Goal: Task Accomplishment & Management: Manage account settings

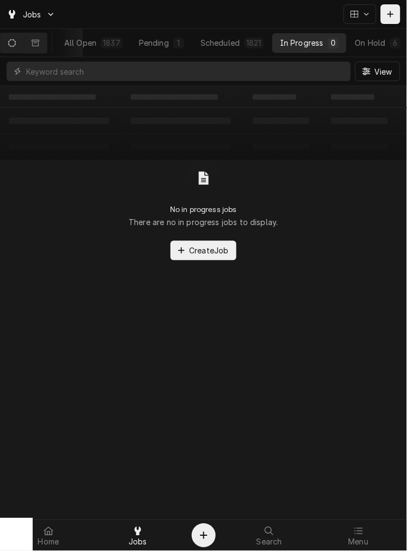
scroll to position [0, 83]
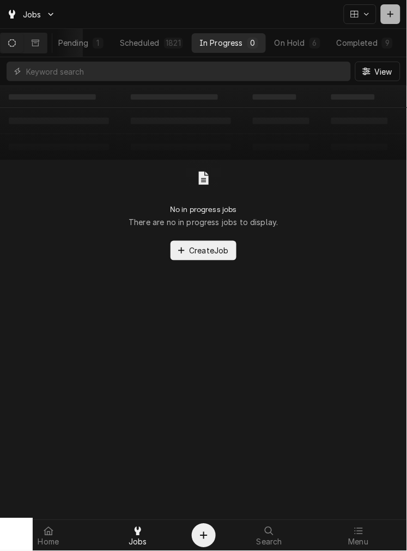
click at [390, 9] on div "Dynamic Content Wrapper" at bounding box center [390, 14] width 11 height 11
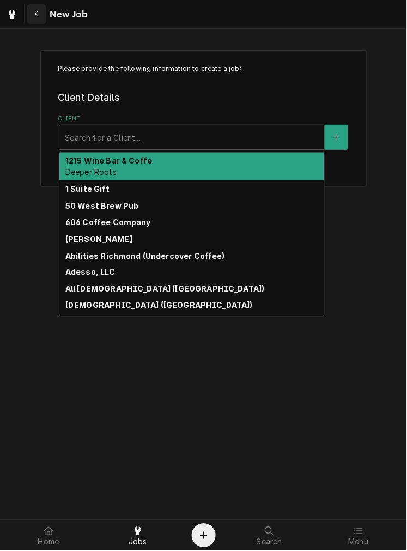
click at [40, 7] on button "Navigate back" at bounding box center [37, 14] width 20 height 20
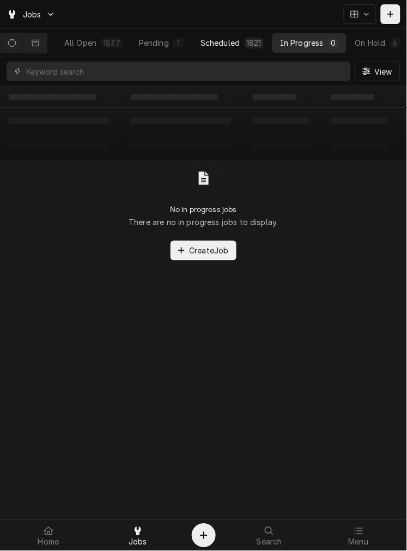
click at [240, 44] on div "Scheduled" at bounding box center [220, 42] width 39 height 11
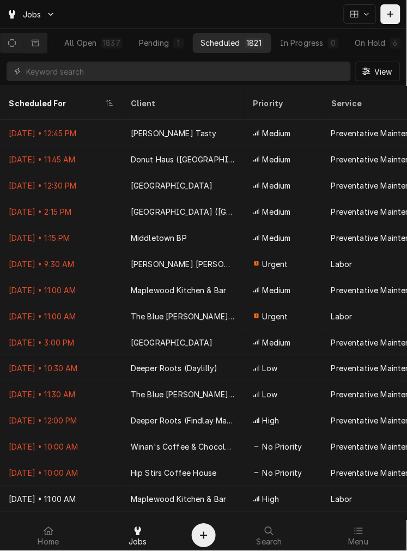
click at [263, 67] on input "Dynamic Content Wrapper" at bounding box center [185, 72] width 319 height 20
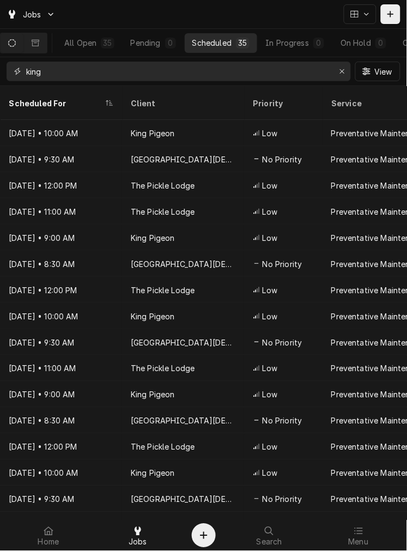
type input "king"
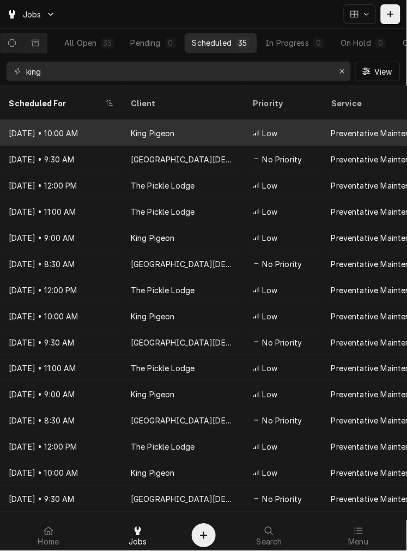
click at [233, 120] on div "King Pigeon" at bounding box center [183, 133] width 122 height 26
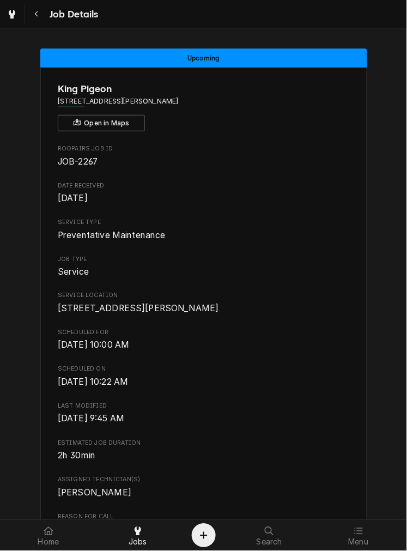
click at [293, 389] on span "Mon, Dec 2nd, 2024 - 10:22 AM" at bounding box center [204, 382] width 292 height 13
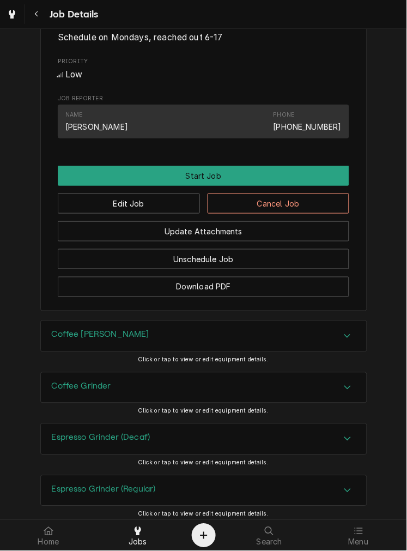
scroll to position [562, 0]
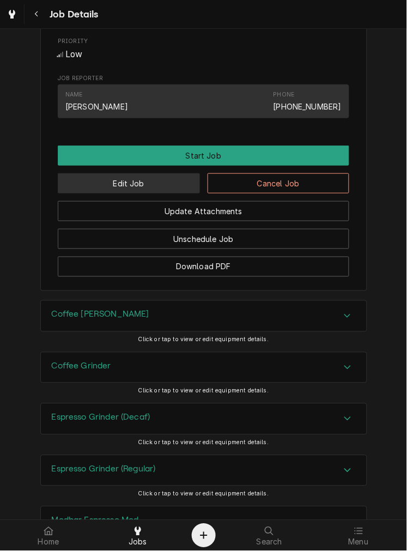
click at [160, 194] on button "Edit Job" at bounding box center [129, 183] width 142 height 20
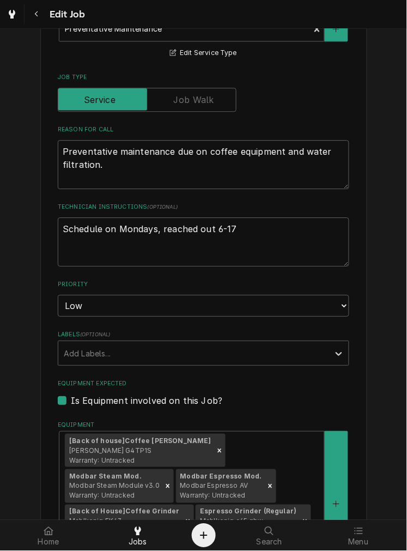
scroll to position [334, 0]
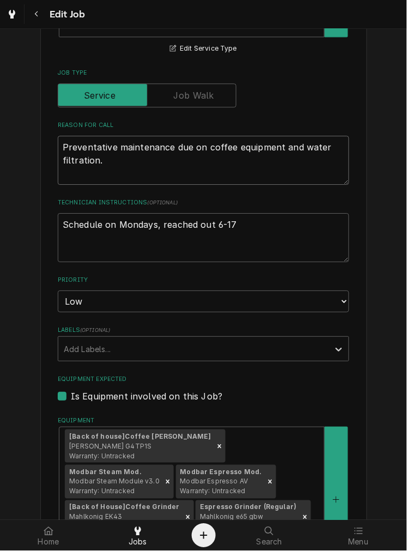
click at [259, 176] on textarea "Preventative maintenance due on coffee equipment and water filtration." at bounding box center [204, 160] width 292 height 49
type textarea "x"
type textarea "Preventative maintenance due on coffee equipment and water filtration."
type textarea "x"
type textarea "Preventative maintenance due on coffee equipment and water filtration. o"
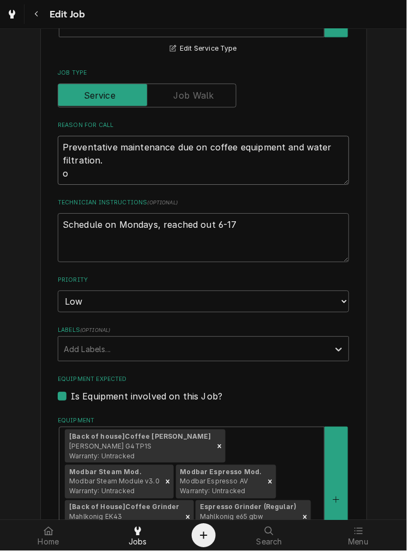
type textarea "x"
type textarea "Preventative maintenance due on coffee equipment and water filtration. on"
type textarea "x"
type textarea "Preventative maintenance due on coffee equipment and water filtration. one"
type textarea "x"
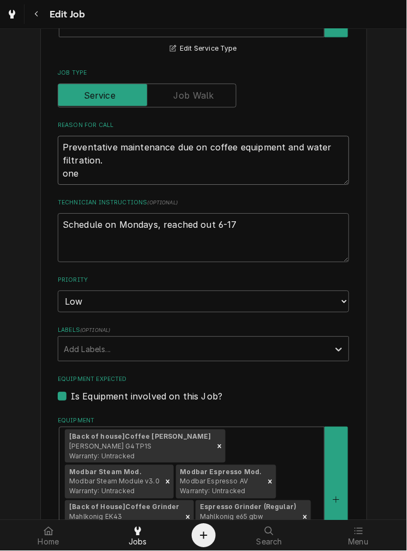
type textarea "Preventative maintenance due on coffee equipment and water filtration. one"
type textarea "x"
type textarea "Preventative maintenance due on coffee equipment and water filtration. one s"
type textarea "x"
type textarea "Preventative maintenance due on coffee equipment and water filtration. one st"
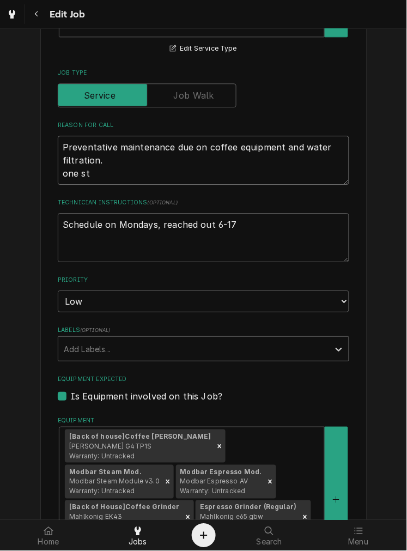
type textarea "x"
type textarea "Preventative maintenance due on coffee equipment and water filtration. one ste"
type textarea "x"
type textarea "Preventative maintenance due on coffee equipment and water filtration. one stea"
type textarea "x"
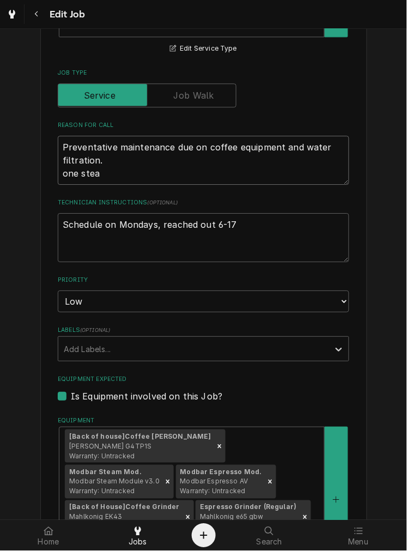
type textarea "Preventative maintenance due on coffee equipment and water filtration. one steam"
type textarea "x"
type textarea "Preventative maintenance due on coffee equipment and water filtration. one steam"
type textarea "x"
type textarea "Preventative maintenance due on coffee equipment and water filtration. one stea…"
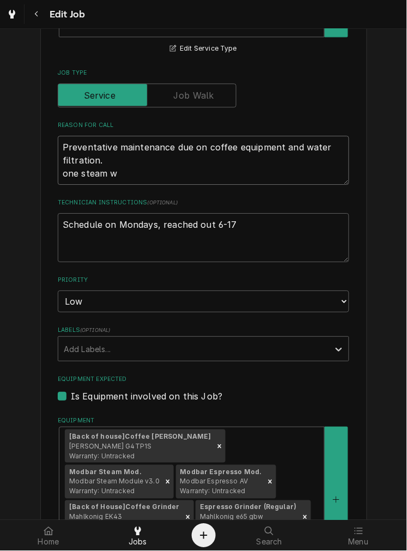
type textarea "x"
type textarea "Preventative maintenance due on coffee equipment and water filtration. one stea…"
type textarea "x"
type textarea "Preventative maintenance due on coffee equipment and water filtration. one stea…"
type textarea "x"
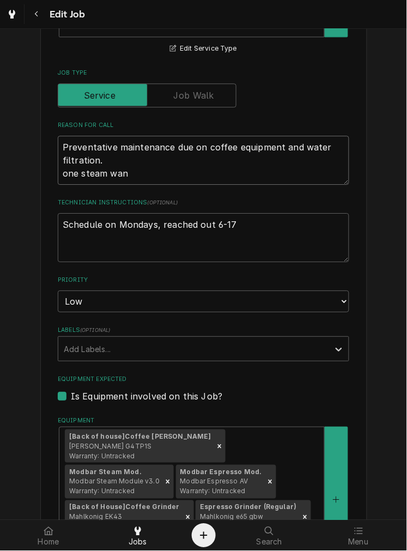
type textarea "Preventative maintenance due on coffee equipment and water filtration. one stea…"
type textarea "x"
type textarea "Preventative maintenance due on coffee equipment and water filtration. one stea…"
type textarea "x"
type textarea "Preventative maintenance due on coffee equipment and water filtration. one stea…"
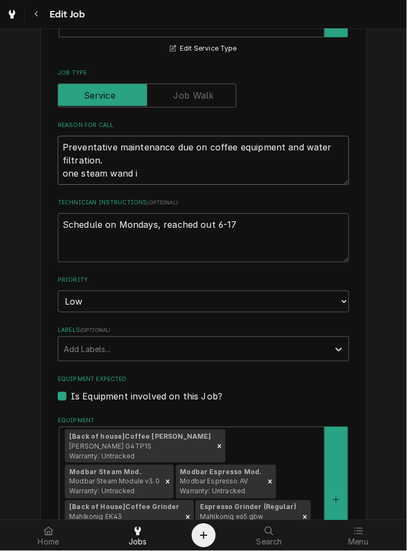
type textarea "x"
type textarea "Preventative maintenance due on coffee equipment and water filtration. one stea…"
type textarea "x"
type textarea "Preventative maintenance due on coffee equipment and water filtration. one stea…"
type textarea "x"
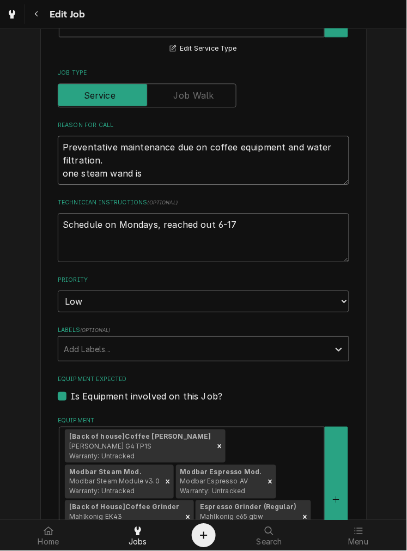
type textarea "Preventative maintenance due on coffee equipment and water filtration. one stea…"
type textarea "x"
type textarea "Preventative maintenance due on coffee equipment and water filtration. one stea…"
type textarea "x"
type textarea "Preventative maintenance due on coffee equipment and water filtration. one stea…"
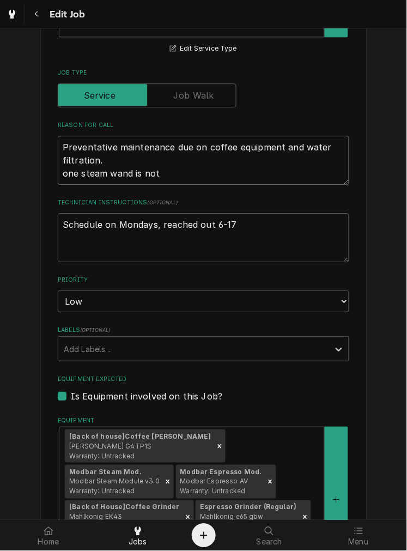
type textarea "x"
type textarea "Preventative maintenance due on coffee equipment and water filtration. one stea…"
type textarea "x"
type textarea "Preventative maintenance due on coffee equipment and water filtration. one stea…"
type textarea "x"
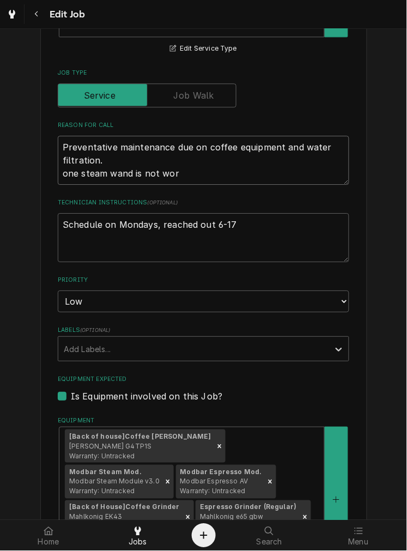
type textarea "Preventative maintenance due on coffee equipment and water filtration. one stea…"
type textarea "x"
type textarea "Preventative maintenance due on coffee equipment and water filtration. one stea…"
type textarea "x"
type textarea "Preventative maintenance due on coffee equipment and water filtration. one stea…"
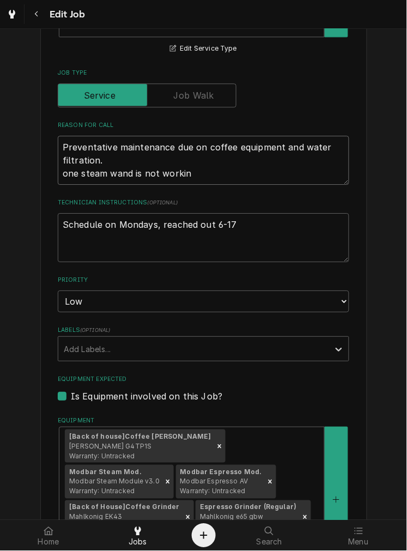
type textarea "x"
type textarea "Preventative maintenance due on coffee equipment and water filtration. one stea…"
type textarea "x"
type textarea "Preventative maintenance due on coffee equipment and water filtration. one stea…"
type textarea "x"
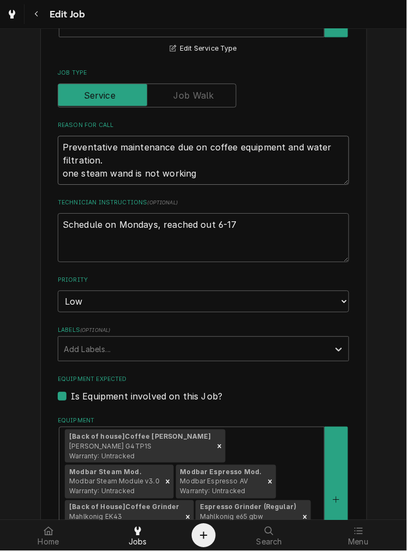
type textarea "Preventative maintenance due on coffee equipment and water filtration. one stea…"
type textarea "x"
type textarea "Preventative maintenance due on coffee equipment and water filtration. one stea…"
type textarea "x"
type textarea "Preventative maintenance due on coffee equipment and water filtration. one stea…"
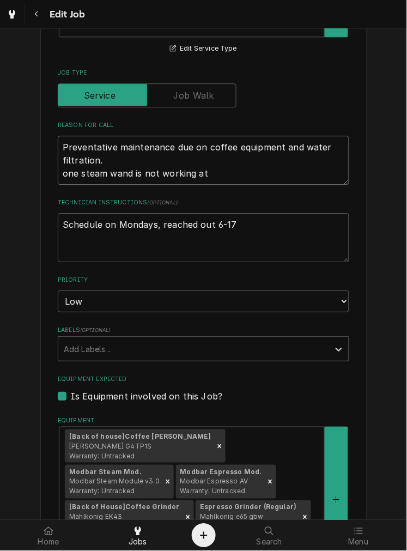
type textarea "x"
type textarea "Preventative maintenance due on coffee equipment and water filtration. one stea…"
type textarea "x"
type textarea "Preventative maintenance due on coffee equipment and water filtration. one stea…"
type textarea "x"
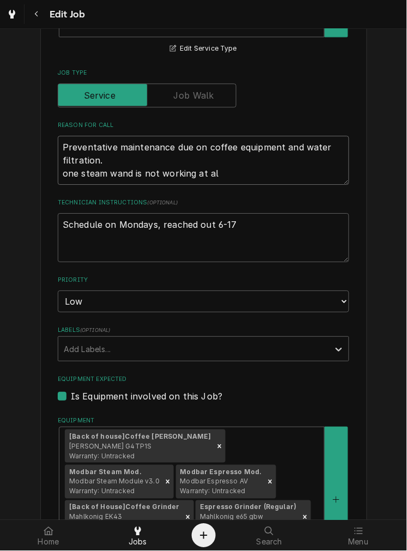
type textarea "Preventative maintenance due on coffee equipment and water filtration. one stea…"
type textarea "x"
type textarea "Preventative maintenance due on coffee equipment and water filtration. one stea…"
type textarea "x"
type textarea "Preventative maintenance due on coffee equipment and water filtration. one stea…"
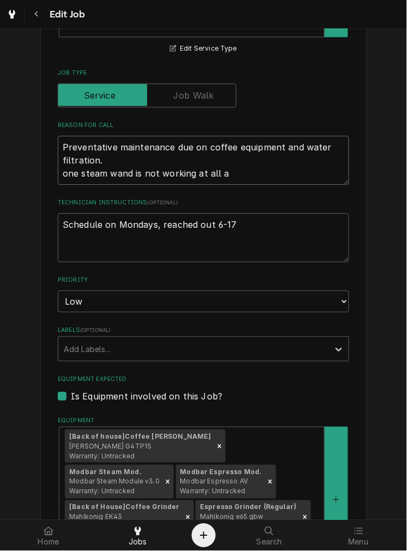
type textarea "x"
type textarea "Preventative maintenance due on coffee equipment and water filtration. one stea…"
type textarea "x"
type textarea "Preventative maintenance due on coffee equipment and water filtration. one stea…"
type textarea "x"
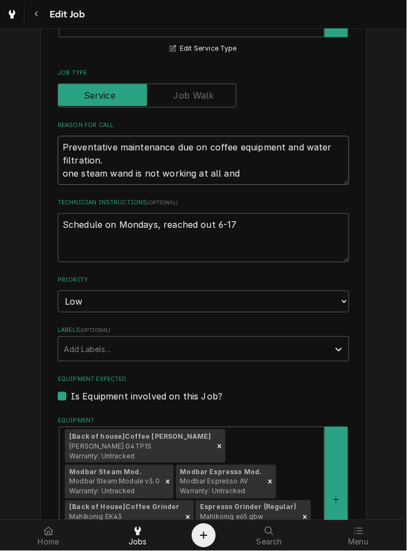
type textarea "Preventative maintenance due on coffee equipment and water filtration. one stea…"
type textarea "x"
type textarea "Preventative maintenance due on coffee equipment and water filtration. one stea…"
type textarea "x"
type textarea "Preventative maintenance due on coffee equipment and water filtration. one stea…"
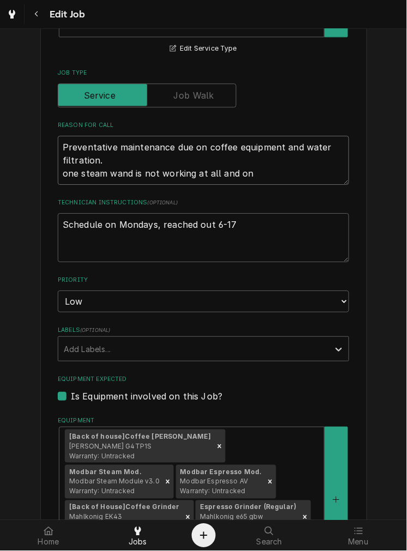
type textarea "x"
type textarea "Preventative maintenance due on coffee equipment and water filtration. one stea…"
type textarea "x"
type textarea "Preventative maintenance due on coffee equipment and water filtration. one stea…"
type textarea "x"
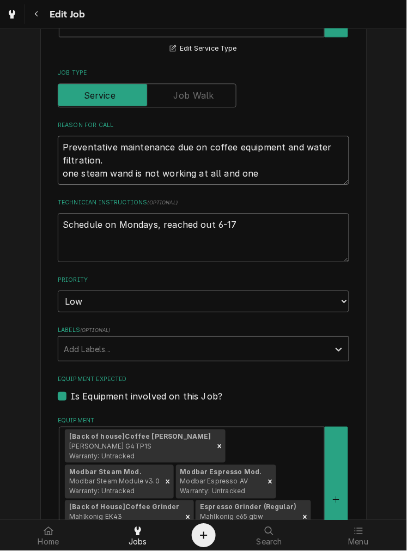
type textarea "Preventative maintenance due on coffee equipment and water filtration. one stea…"
type textarea "x"
type textarea "Preventative maintenance due on coffee equipment and water filtration. one stea…"
type textarea "x"
type textarea "Preventative maintenance due on coffee equipment and water filtration. one stea…"
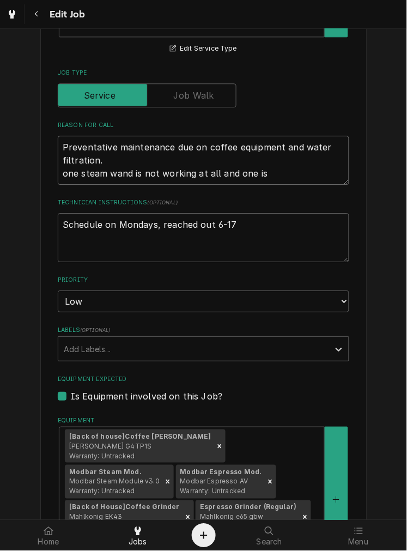
type textarea "x"
type textarea "Preventative maintenance due on coffee equipment and water filtration. one stea…"
type textarea "x"
type textarea "Preventative maintenance due on coffee equipment and water filtration. one stea…"
type textarea "x"
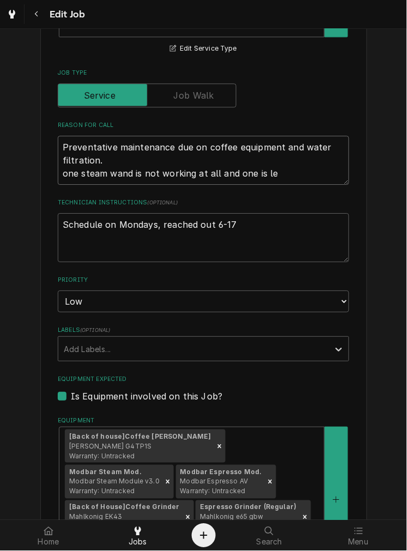
type textarea "Preventative maintenance due on coffee equipment and water filtration. one stea…"
type textarea "x"
type textarea "Preventative maintenance due on coffee equipment and water filtration. one stea…"
type textarea "x"
type textarea "Preventative maintenance due on coffee equipment and water filtration. one stea…"
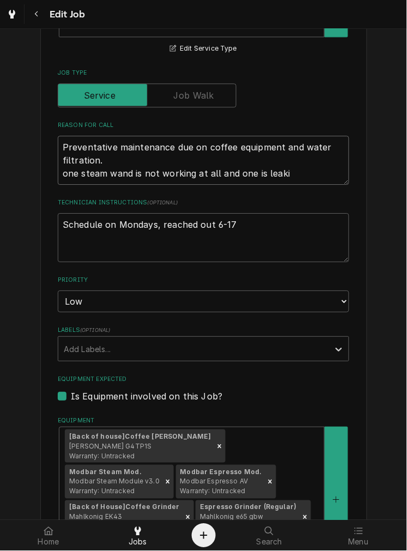
type textarea "x"
type textarea "Preventative maintenance due on coffee equipment and water filtration. one stea…"
type textarea "x"
type textarea "Preventative maintenance due on coffee equipment and water filtration. one stea…"
type textarea "x"
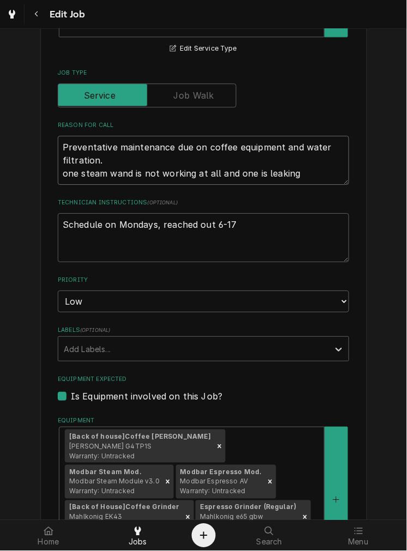
type textarea "Preventative maintenance due on coffee equipment and water filtration. one stea…"
type textarea "x"
type textarea "Preventative maintenance due on coffee equipment and water filtration. one stea…"
type textarea "x"
type textarea "Preventative maintenance due on coffee equipment and water filtration. one stea…"
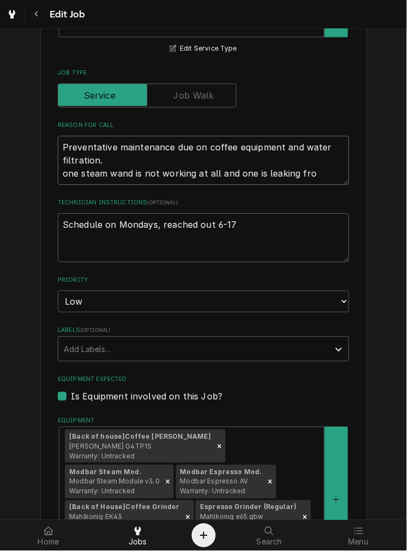
type textarea "x"
type textarea "Preventative maintenance due on coffee equipment and water filtration. one stea…"
type textarea "x"
type textarea "Preventative maintenance due on coffee equipment and water filtration. one stea…"
type textarea "x"
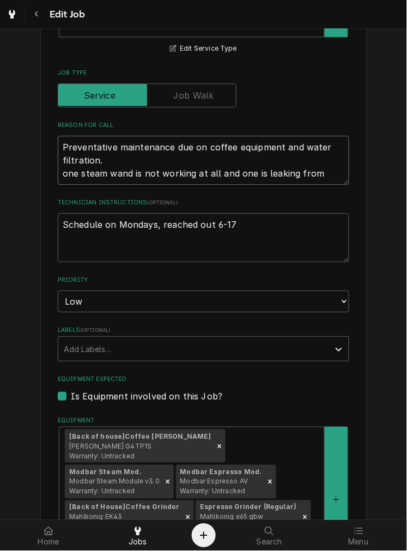
type textarea "Preventative maintenance due on coffee equipment and water filtration. one stea…"
type textarea "x"
type textarea "Preventative maintenance due on coffee equipment and water filtration. one stea…"
type textarea "x"
type textarea "Preventative maintenance due on coffee equipment and water filtration. one stea…"
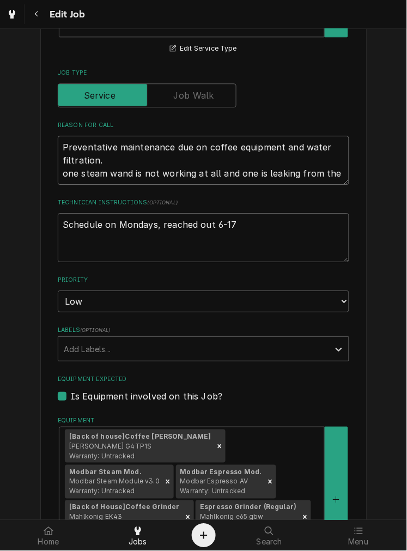
type textarea "x"
type textarea "Preventative maintenance due on coffee equipment and water filtration. one stea…"
type textarea "x"
type textarea "Preventative maintenance due on coffee equipment and water filtration. one stea…"
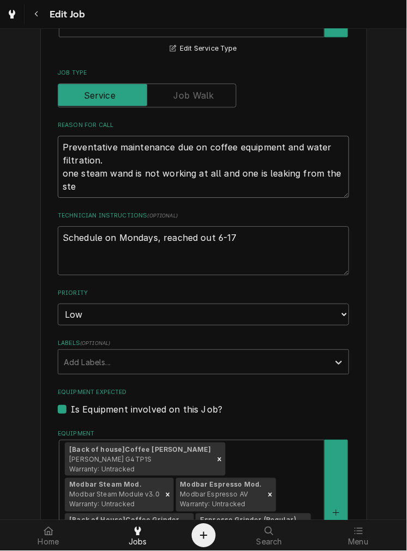
type textarea "x"
type textarea "Preventative maintenance due on coffee equipment and water filtration. one stea…"
type textarea "x"
type textarea "Preventative maintenance due on coffee equipment and water filtration. one stea…"
type textarea "x"
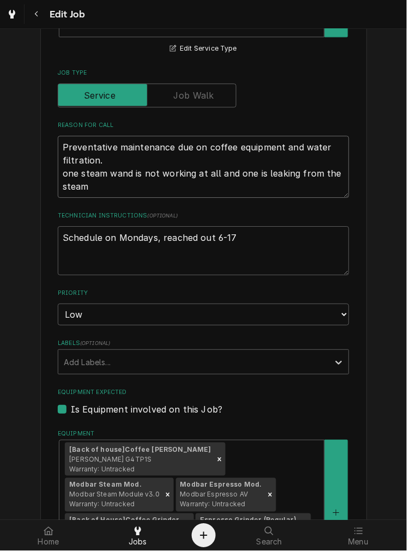
type textarea "Preventative maintenance due on coffee equipment and water filtration. one stea…"
type textarea "x"
type textarea "Preventative maintenance due on coffee equipment and water filtration. one stea…"
type textarea "x"
type textarea "Preventative maintenance due on coffee equipment and water filtration. one stea…"
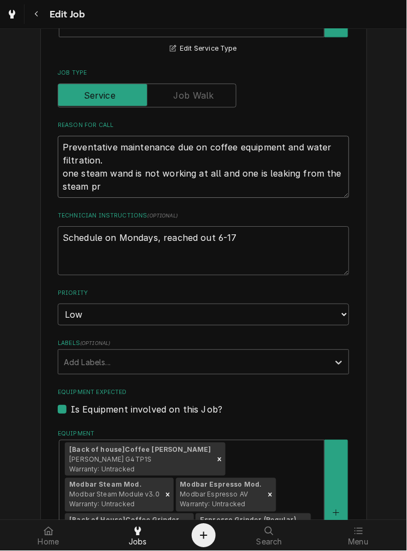
type textarea "x"
type textarea "Preventative maintenance due on coffee equipment and water filtration. one stea…"
type textarea "x"
type textarea "Preventative maintenance due on coffee equipment and water filtration. one stea…"
type textarea "x"
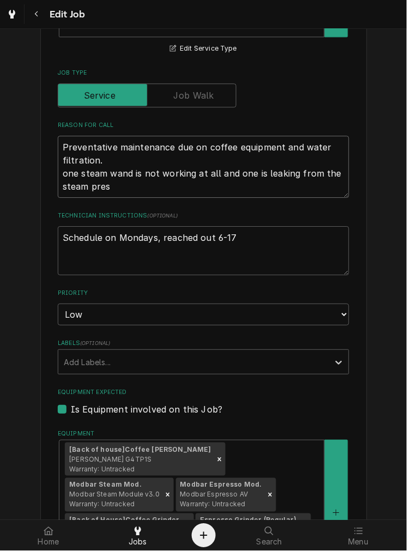
type textarea "Preventative maintenance due on coffee equipment and water filtration. one stea…"
type textarea "x"
type textarea "Preventative maintenance due on coffee equipment and water filtration. one stea…"
type textarea "x"
type textarea "Preventative maintenance due on coffee equipment and water filtration. one stea…"
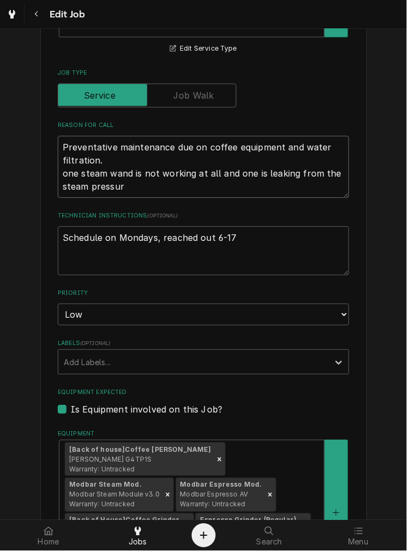
type textarea "x"
type textarea "Preventative maintenance due on coffee equipment and water filtration. one stea…"
type textarea "x"
type textarea "Preventative maintenance due on coffee equipment and water filtration. one stea…"
type textarea "x"
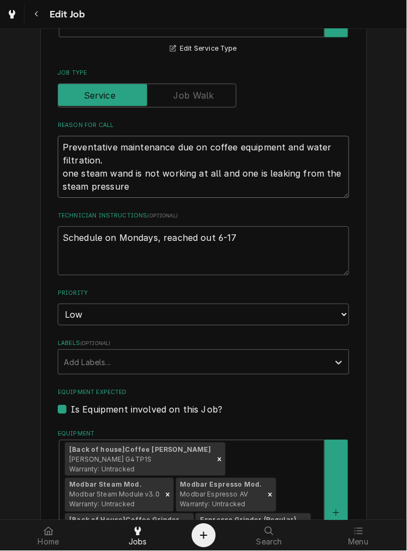
type textarea "Preventative maintenance due on coffee equipment and water filtration. one stea…"
type textarea "x"
type textarea "Preventative maintenance due on coffee equipment and water filtration. one stea…"
type textarea "x"
type textarea "Preventative maintenance due on coffee equipment and water filtration. one stea…"
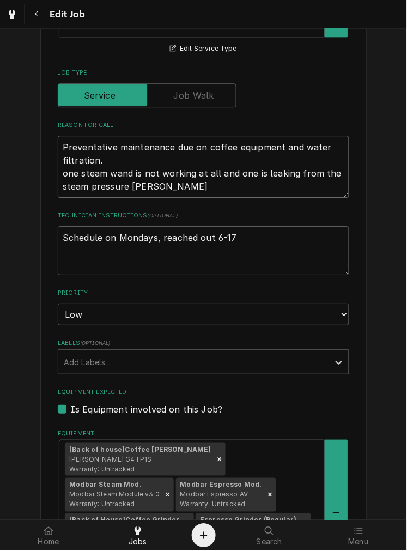
type textarea "x"
type textarea "Preventative maintenance due on coffee equipment and water filtration. one stea…"
type textarea "x"
type textarea "Preventative maintenance due on coffee equipment and water filtration. one stea…"
type textarea "x"
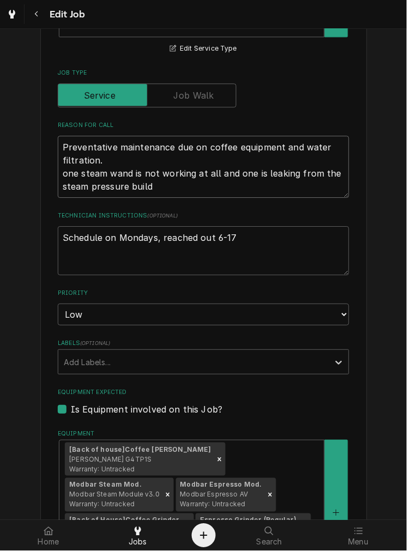
type textarea "Preventative maintenance due on coffee equipment and water filtration. one stea…"
type textarea "x"
type textarea "Preventative maintenance due on coffee equipment and water filtration. one stea…"
drag, startPoint x: 162, startPoint y: 189, endPoint x: 51, endPoint y: 173, distance: 112.3
click at [51, 173] on div "Use the fields below to edit this job: Client Details Client King Pigeon Edit C…" at bounding box center [203, 505] width 327 height 1579
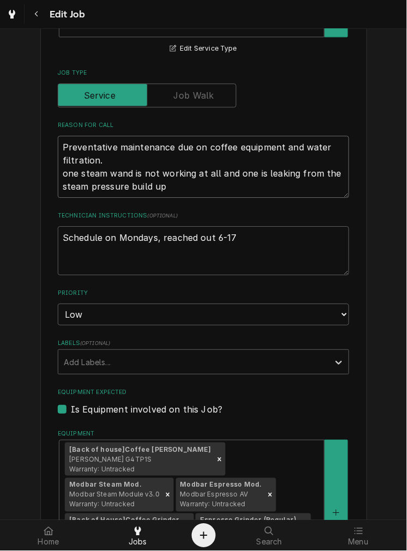
type textarea "x"
type textarea "Preventative maintenance due on coffee equipment and water filtration."
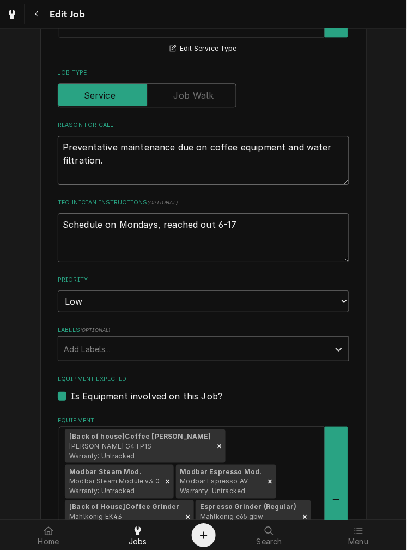
type textarea "x"
type textarea "Preventative maintenance due on coffee equipment and water filtration."
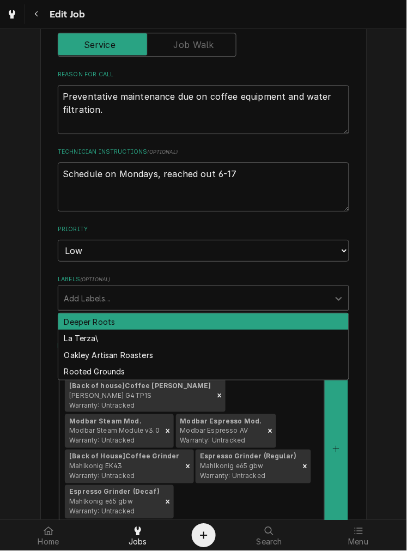
scroll to position [405, 0]
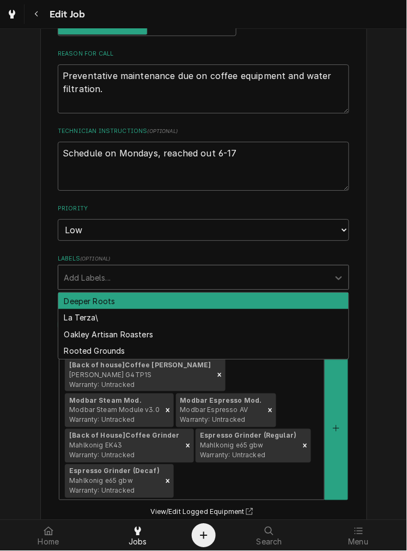
click at [374, 259] on div "Use the fields below to edit this job: Client Details Client King Pigeon Edit C…" at bounding box center [203, 427] width 407 height 1585
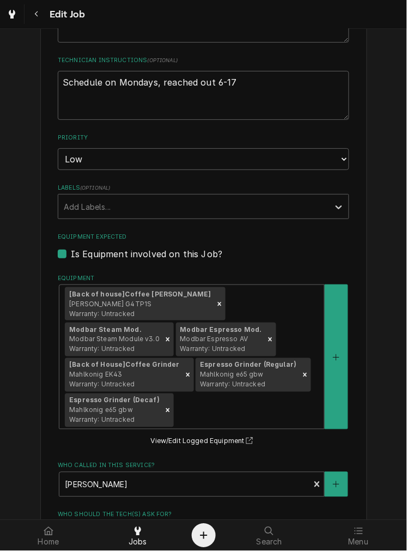
scroll to position [471, 0]
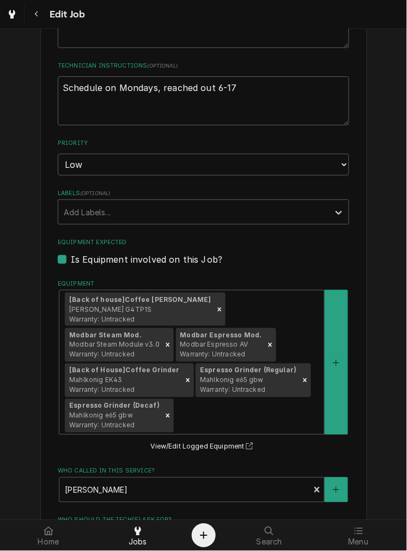
click at [331, 253] on div "Is Equipment involved on this Job?" at bounding box center [204, 259] width 292 height 13
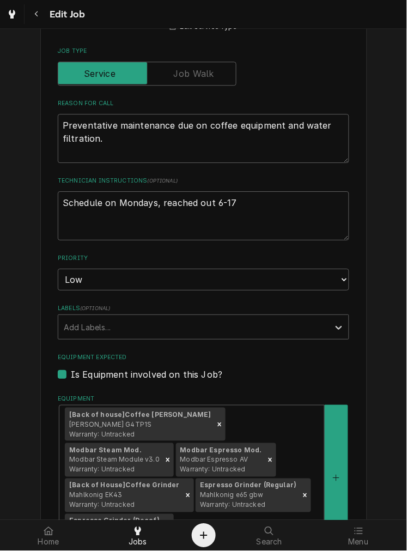
scroll to position [355, 0]
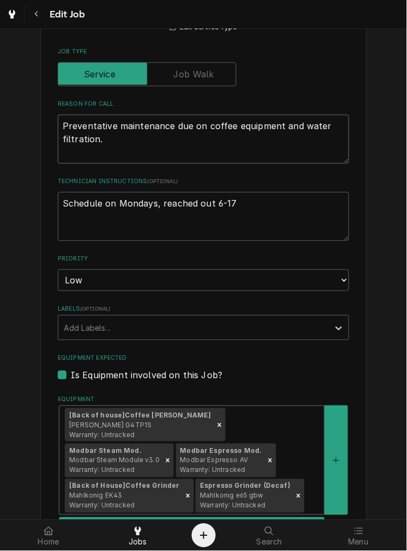
click at [97, 155] on textarea "Preventative maintenance due on coffee equipment and water filtration." at bounding box center [204, 138] width 292 height 49
paste textarea "one steam wand is not working at all and one is leaking from the steam pressure…"
type textarea "x"
type textarea "Preventative maintenance due on coffee equipment and water filtration. one stea…"
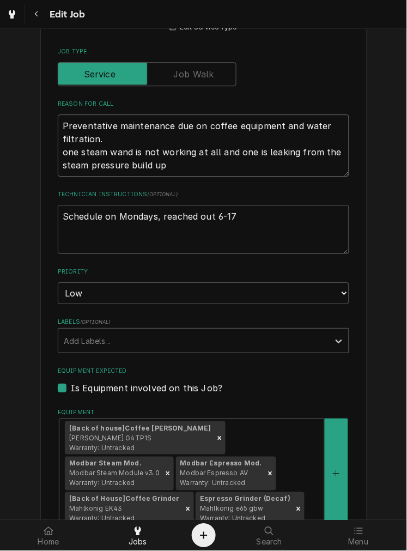
type textarea "x"
type textarea "Preventative maintenance due on coffee equipment and water filtration. one stea…"
click at [376, 382] on div "Use the fields below to edit this job: Client Details Client King Pigeon Edit C…" at bounding box center [203, 466] width 407 height 1563
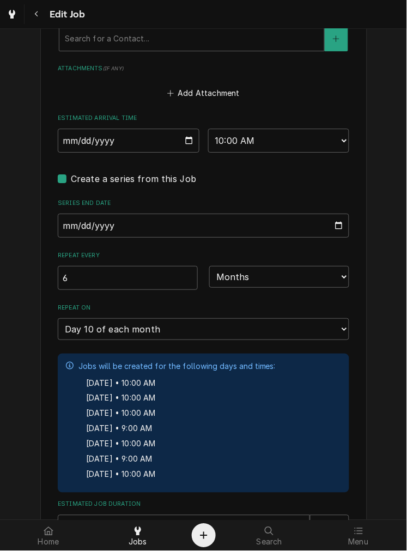
scroll to position [957, 0]
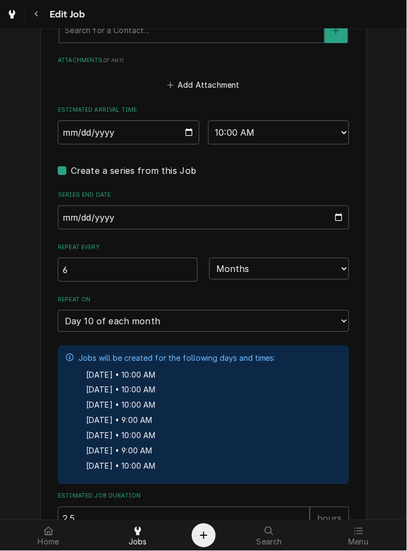
click at [268, 453] on div "Mar 10, 2028 • 9:00 AM" at bounding box center [181, 451] width 190 height 15
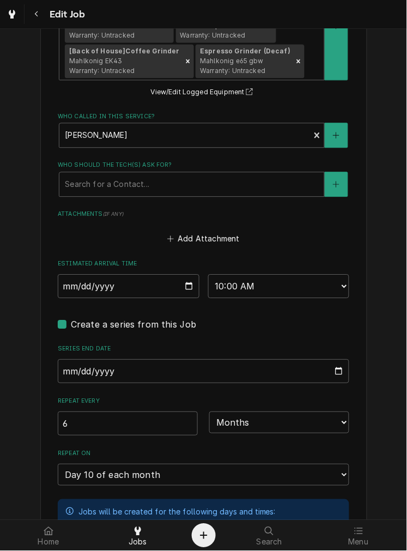
scroll to position [792, 0]
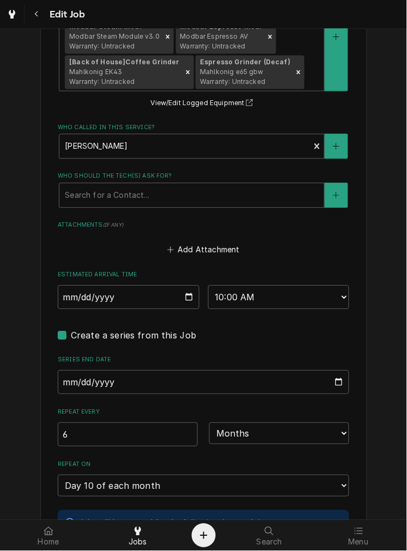
click at [307, 217] on fieldset "Job Details Date Received 2024-12-02 Service Type Preventative Maintenance Edit…" at bounding box center [204, 106] width 292 height 1279
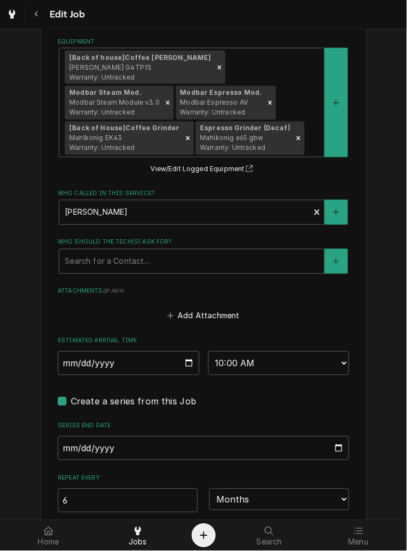
scroll to position [726, 0]
click at [143, 542] on span "Jobs" at bounding box center [138, 542] width 19 height 9
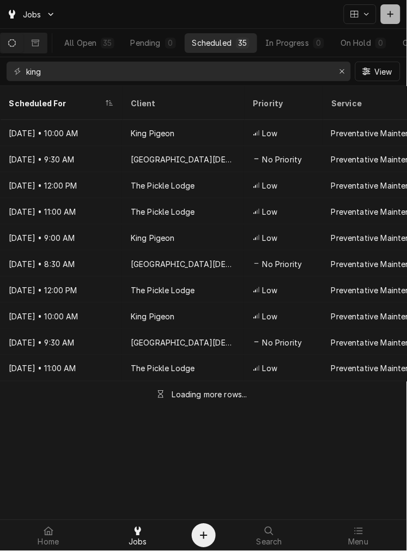
click at [387, 22] on button "Dynamic Content Wrapper" at bounding box center [391, 14] width 20 height 20
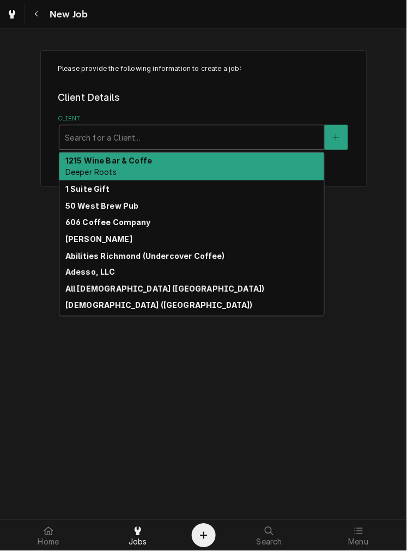
click at [143, 138] on div "Client" at bounding box center [192, 138] width 254 height 20
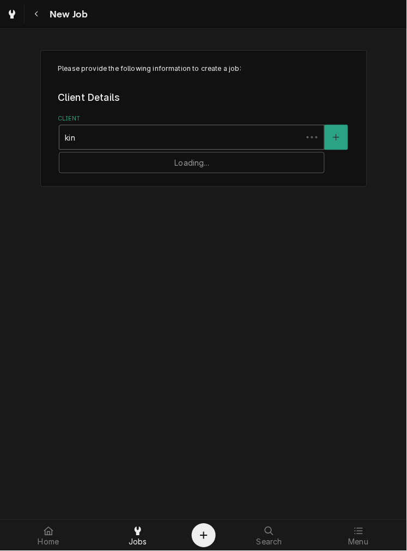
type input "king"
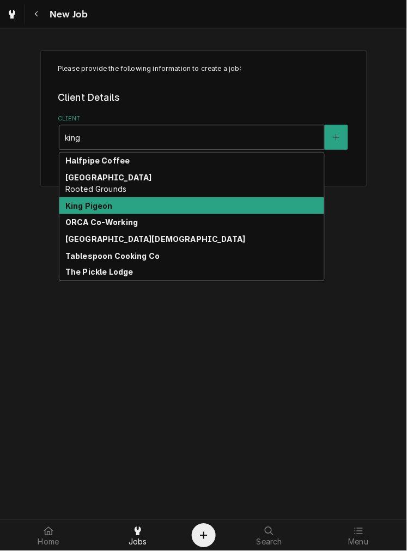
click at [112, 202] on div "King Pigeon" at bounding box center [191, 205] width 265 height 17
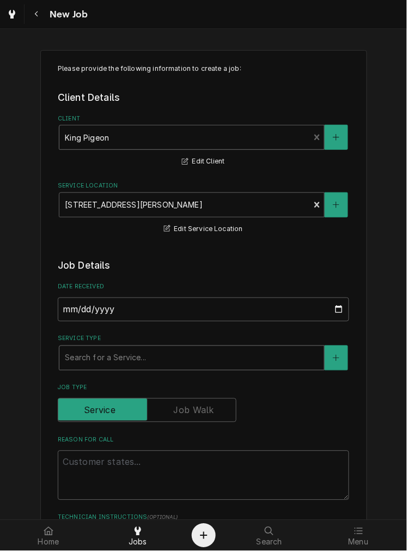
click at [96, 364] on div "Service Type" at bounding box center [192, 358] width 254 height 20
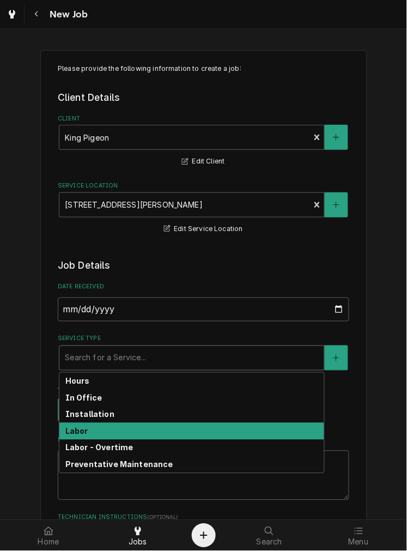
click at [90, 433] on div "Labor" at bounding box center [191, 431] width 265 height 17
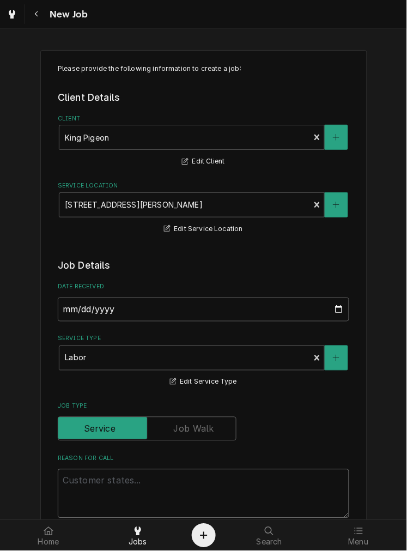
click at [89, 486] on textarea "Reason For Call" at bounding box center [204, 493] width 292 height 49
paste textarea "one steam wand is not working at all and one is leaking from the steam pressure…"
type textarea "x"
type textarea "one steam wand is not working at all and one is leaking from the steam pressure…"
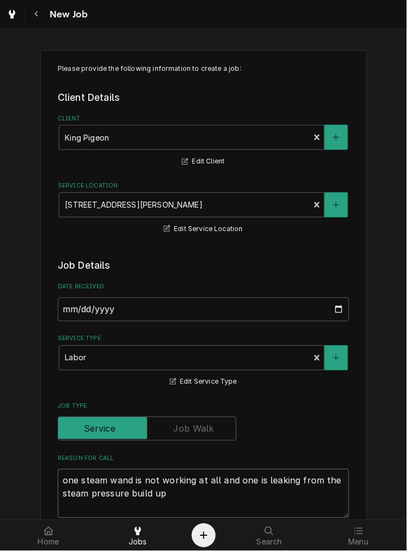
type textarea "x"
type textarea "one steam wand is not working at all and one is leaking from the steam pressure…"
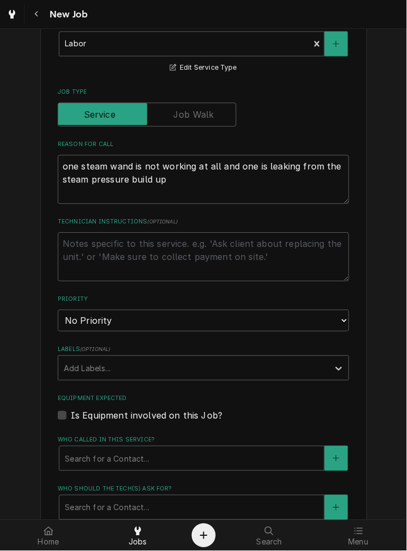
scroll to position [319, 0]
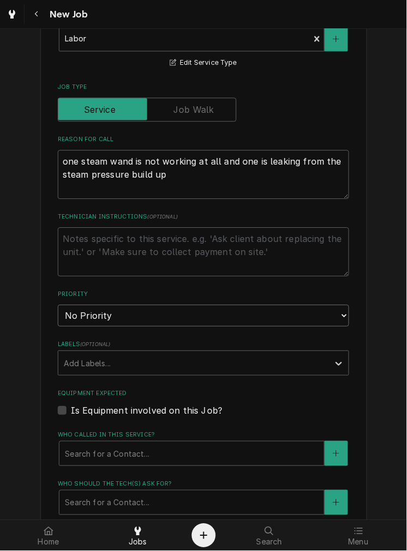
click at [294, 322] on select "No Priority Urgent High Medium Low" at bounding box center [204, 316] width 292 height 22
select select "2"
click at [58, 305] on select "No Priority Urgent High Medium Low" at bounding box center [204, 316] width 292 height 22
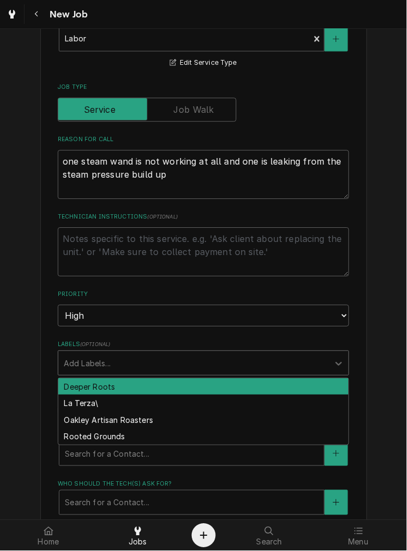
click at [373, 331] on div "Please provide the following information to create a job: Client Details Client…" at bounding box center [203, 266] width 407 height 1091
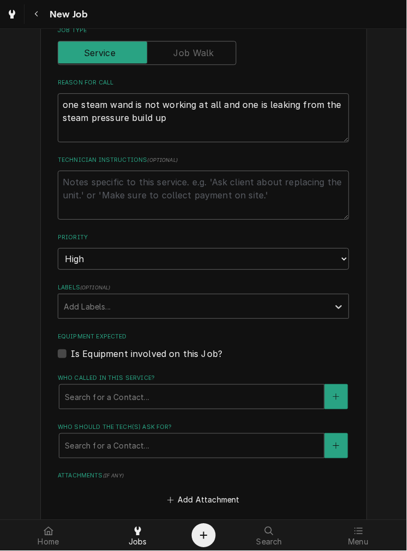
scroll to position [406, 0]
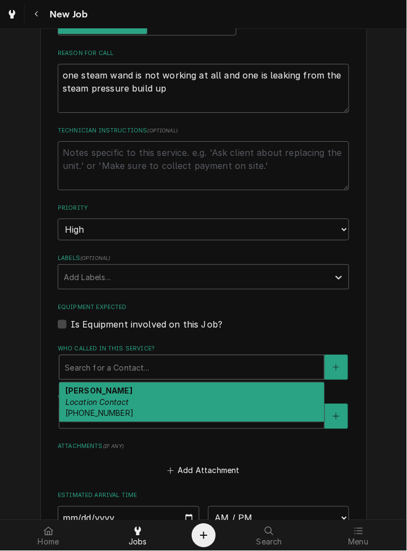
click at [208, 407] on div "Nick Kallenburg Location Contact (513) 543-0841" at bounding box center [191, 403] width 265 height 40
type textarea "x"
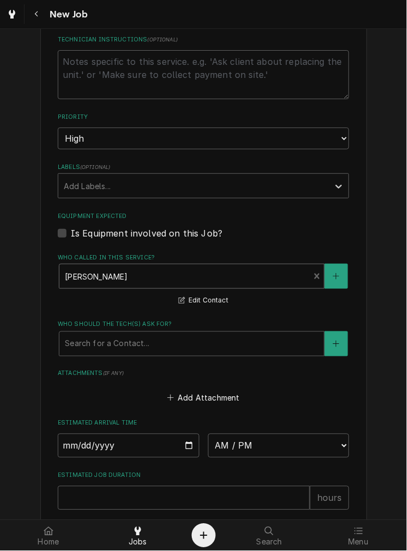
scroll to position [535, 0]
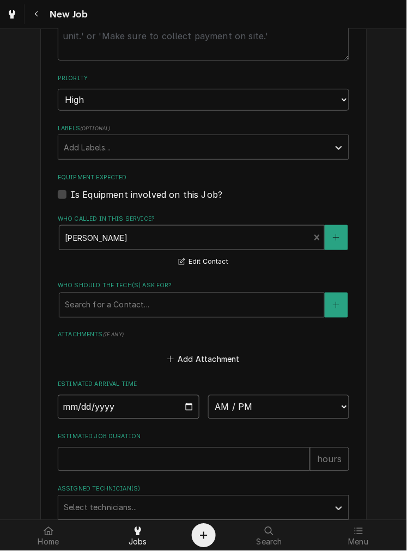
click at [185, 412] on input "Date" at bounding box center [129, 407] width 142 height 24
click at [187, 406] on input "Date" at bounding box center [129, 407] width 142 height 24
type input "2025-09-09"
click at [128, 414] on input "2025-09-09" at bounding box center [129, 407] width 142 height 24
click at [184, 411] on input "2025-09-09" at bounding box center [129, 407] width 142 height 24
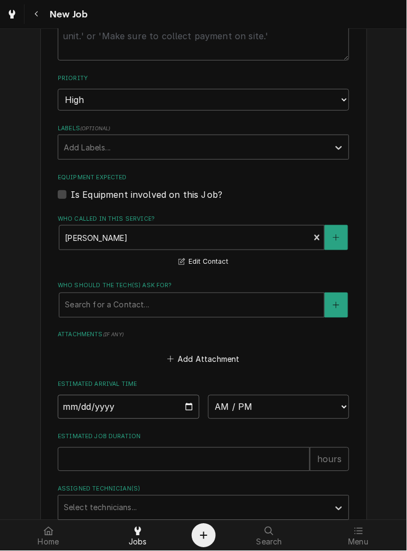
type textarea "x"
type input "2025-09-08"
type textarea "x"
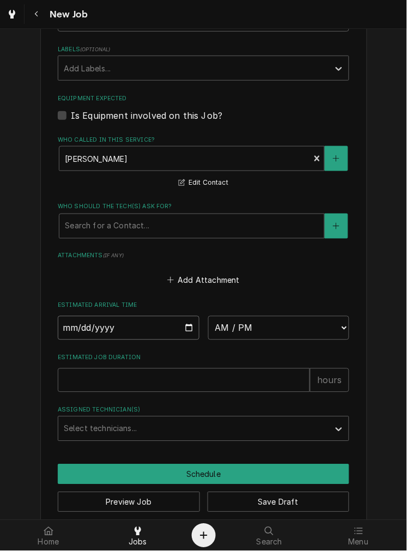
scroll to position [629, 0]
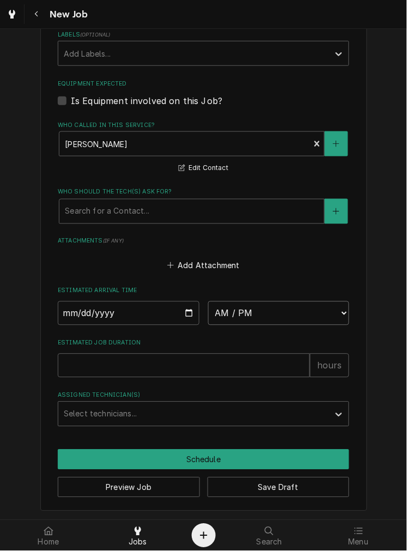
click at [300, 314] on select "AM / PM 6:00 AM 6:15 AM 6:30 AM 6:45 AM 7:00 AM 7:15 AM 7:30 AM 7:45 AM 8:00 AM…" at bounding box center [279, 313] width 142 height 24
select select "11:15:00"
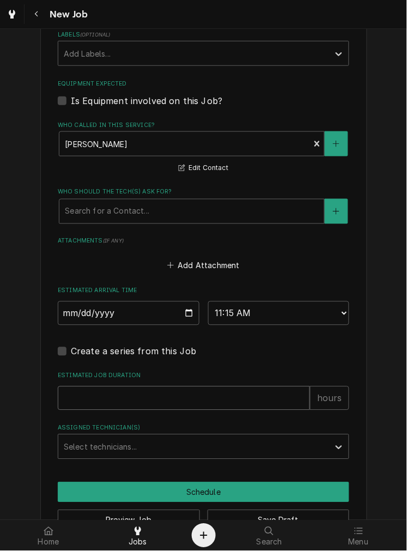
click at [236, 387] on input "Estimated Job Duration" at bounding box center [184, 399] width 252 height 24
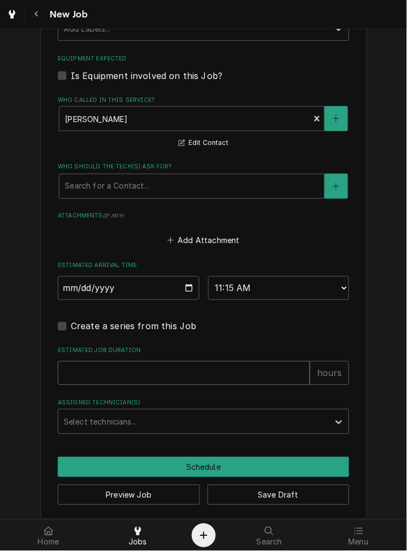
scroll to position [662, 0]
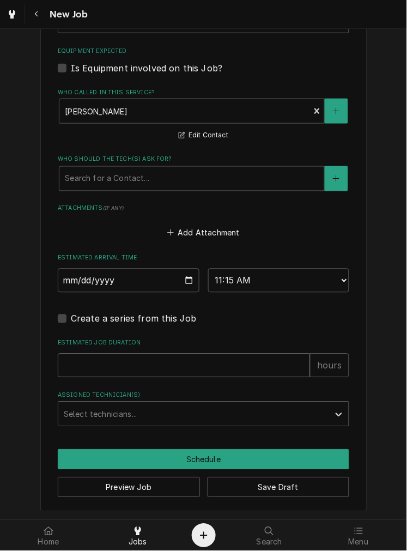
type textarea "x"
type input "2"
type textarea "x"
type input "2"
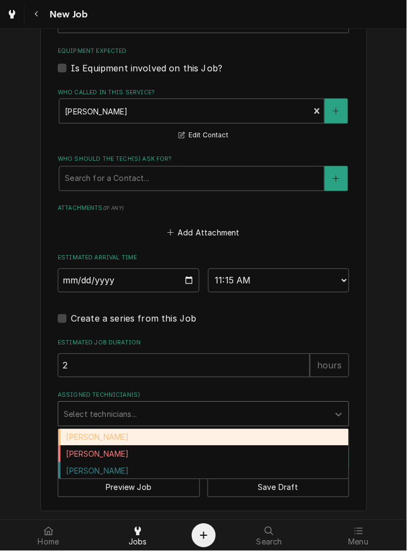
click at [118, 430] on div "Damon Rinehart" at bounding box center [203, 438] width 291 height 17
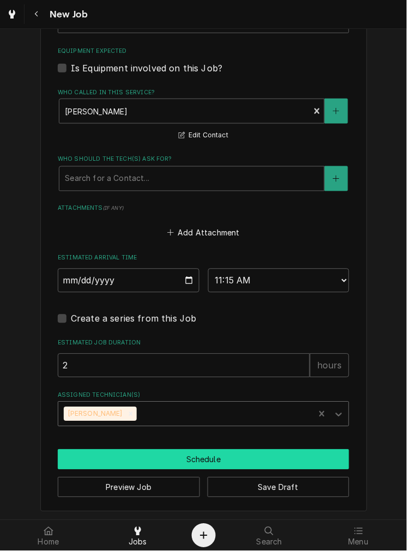
click at [244, 460] on button "Schedule" at bounding box center [204, 460] width 292 height 20
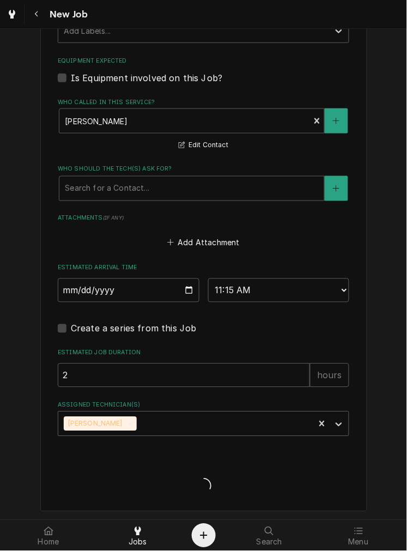
type textarea "x"
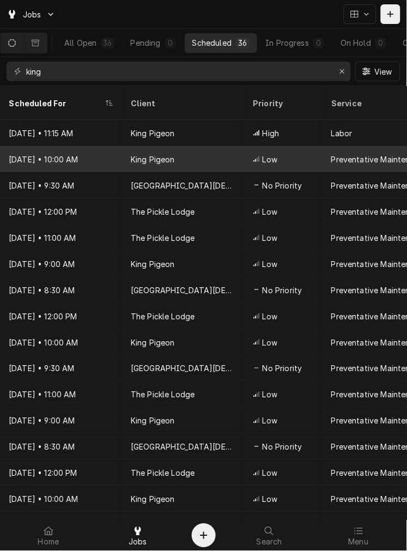
click at [202, 146] on div "King Pigeon" at bounding box center [183, 159] width 122 height 26
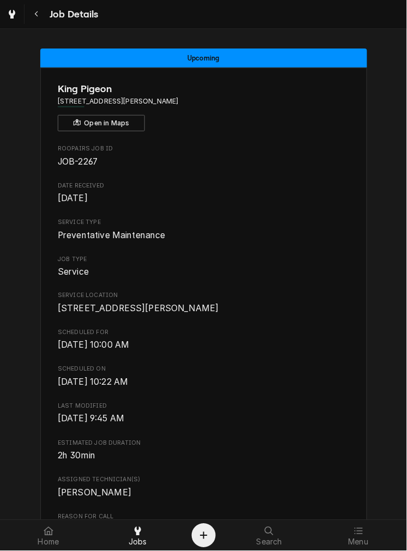
click at [303, 352] on span "[DATE] 10:00 AM" at bounding box center [204, 345] width 292 height 13
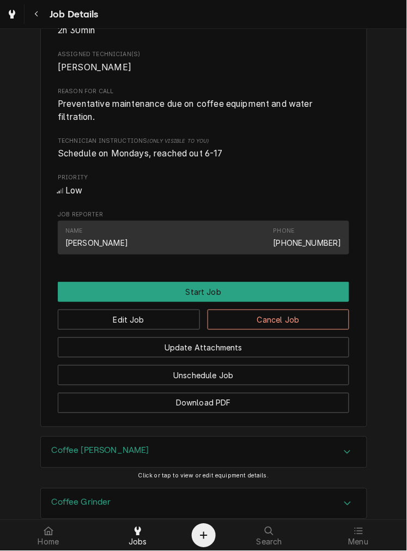
scroll to position [435, 0]
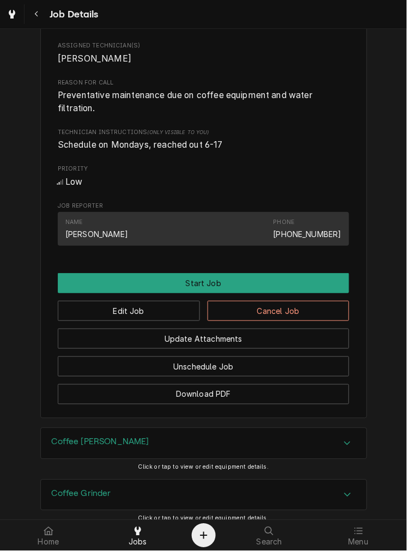
click at [303, 321] on button "Cancel Job" at bounding box center [279, 311] width 142 height 20
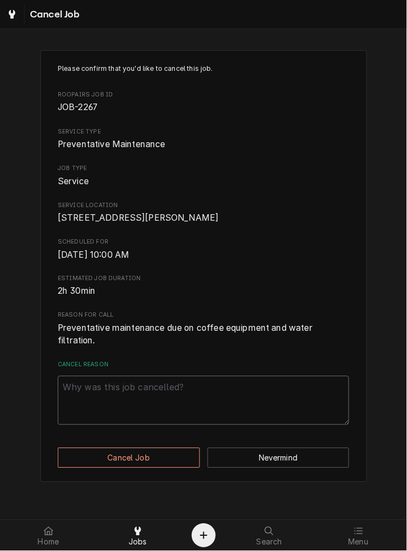
click at [220, 405] on textarea "Cancel Reason" at bounding box center [204, 400] width 292 height 49
type textarea "x"
type textarea "h"
type textarea "x"
type textarea "ho"
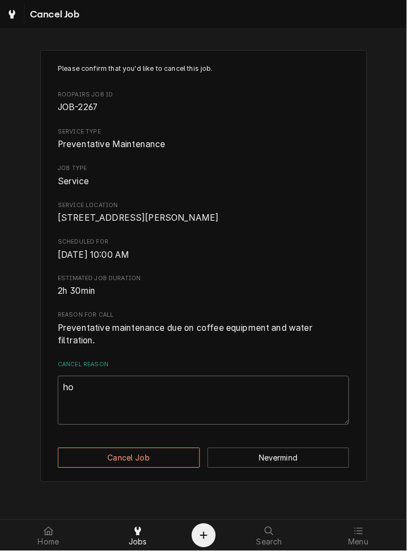
type textarea "x"
type textarea "hol"
type textarea "x"
type textarea "hold"
type textarea "x"
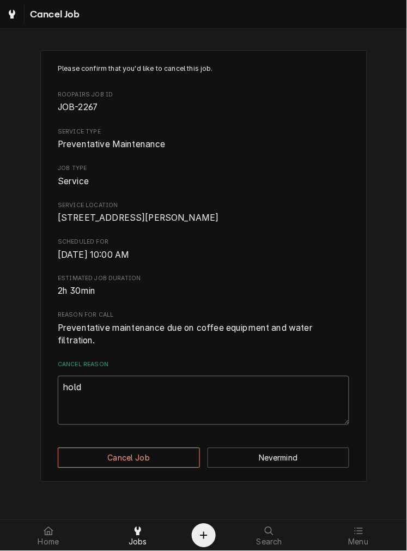
type textarea "holdi"
type textarea "x"
type textarea "holdim"
type textarea "x"
type textarea "holdi"
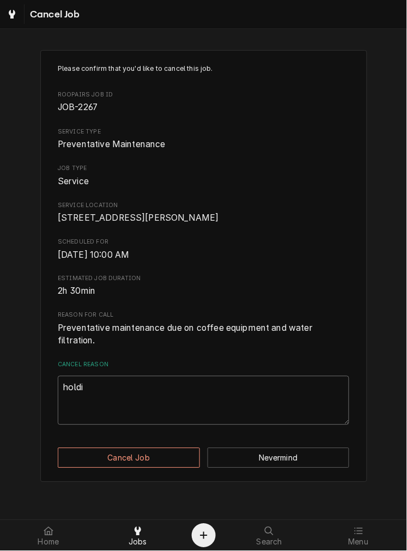
type textarea "x"
type textarea "holdin"
type textarea "x"
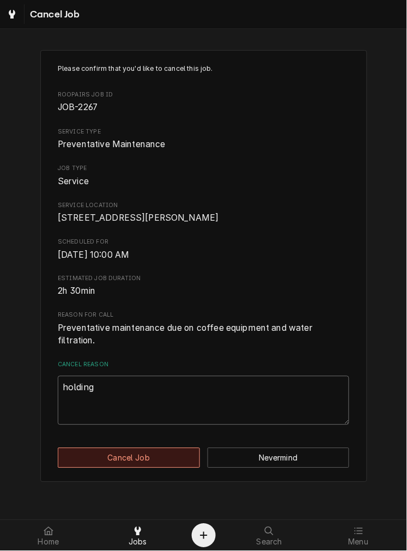
type textarea "holding"
click at [167, 463] on button "Cancel Job" at bounding box center [129, 458] width 142 height 20
type textarea "x"
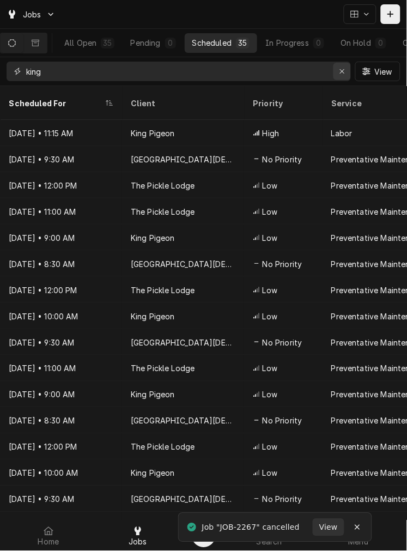
click at [342, 71] on icon "Erase input" at bounding box center [342, 71] width 4 height 4
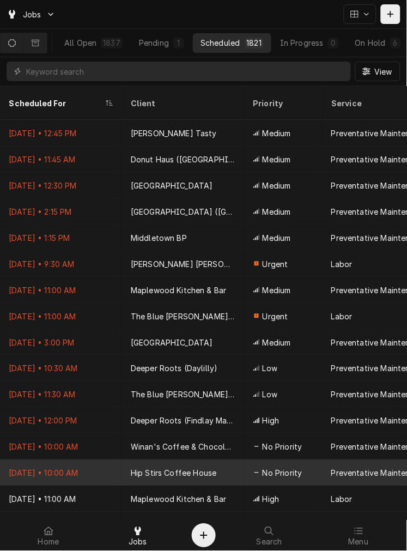
click at [116, 463] on div "Sep 5 • 10:00 AM" at bounding box center [61, 473] width 122 height 26
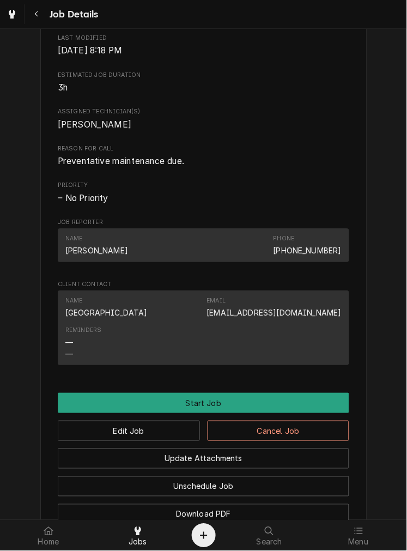
scroll to position [512, 0]
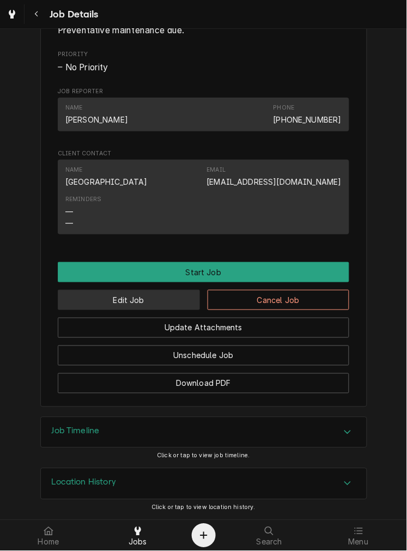
click at [170, 301] on button "Edit Job" at bounding box center [129, 300] width 142 height 20
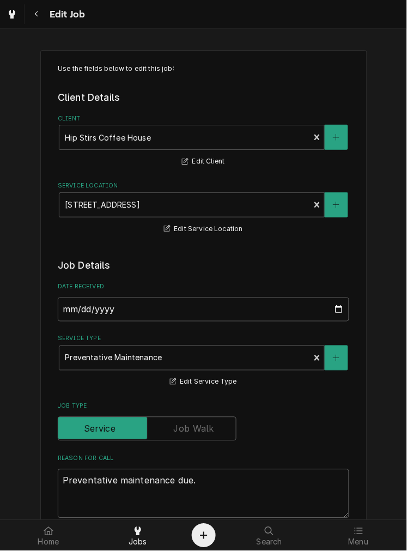
type textarea "x"
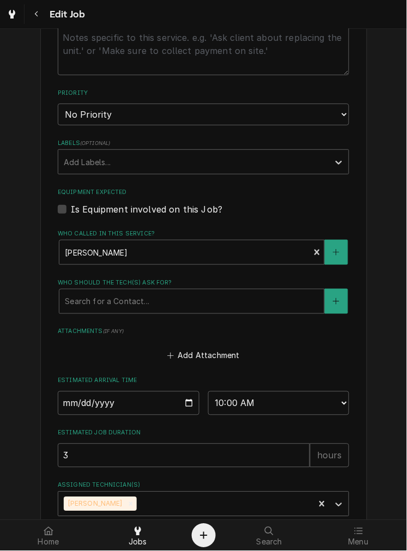
scroll to position [527, 0]
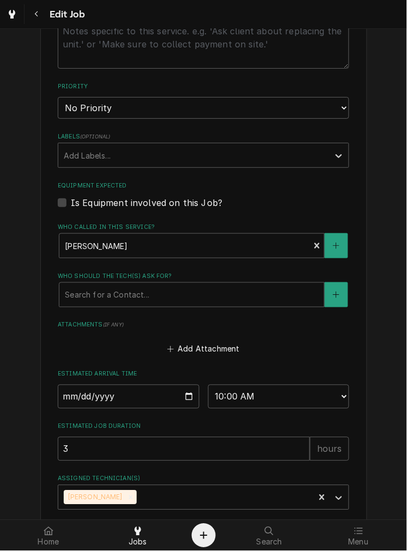
click at [186, 397] on input "[DATE]" at bounding box center [129, 397] width 142 height 24
type input "[DATE]"
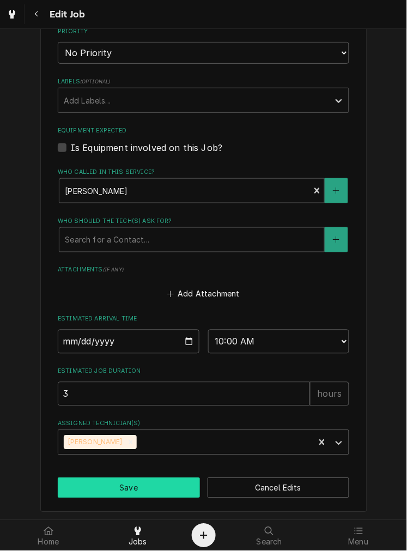
click at [167, 484] on button "Save" at bounding box center [129, 488] width 142 height 20
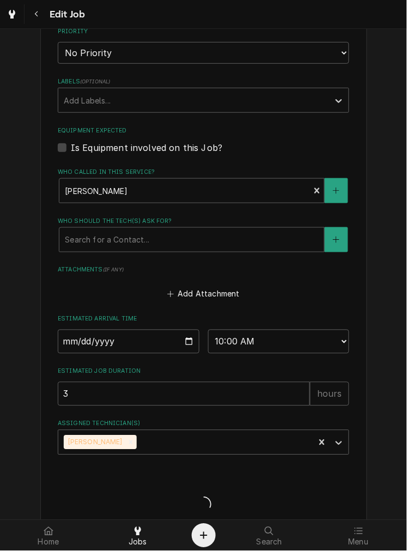
type textarea "x"
